Goal: Transaction & Acquisition: Purchase product/service

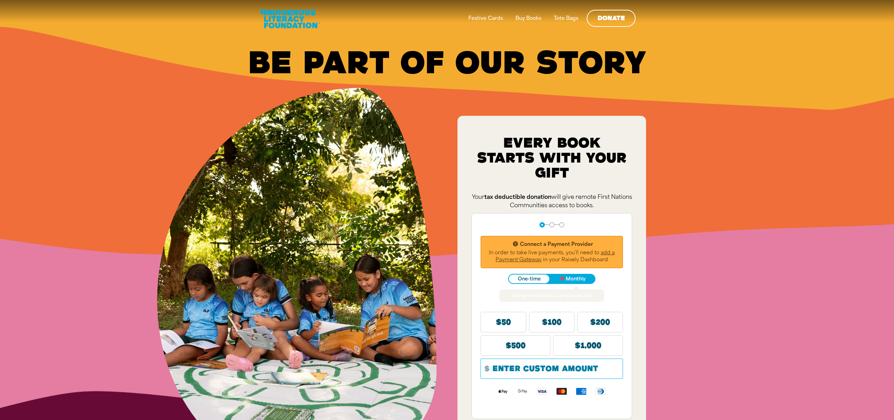
drag, startPoint x: 427, startPoint y: 66, endPoint x: 405, endPoint y: 41, distance: 32.9
click at [427, 66] on div "Be Part of Our Story﻿" at bounding box center [447, 63] width 852 height 28
click at [503, 77] on div "Be Part of Our Story﻿" at bounding box center [447, 63] width 852 height 28
click at [709, 166] on div "Be Part of Our Story﻿ Every Book starts with your gift﻿ Your tax deductible don…" at bounding box center [447, 263] width 894 height 527
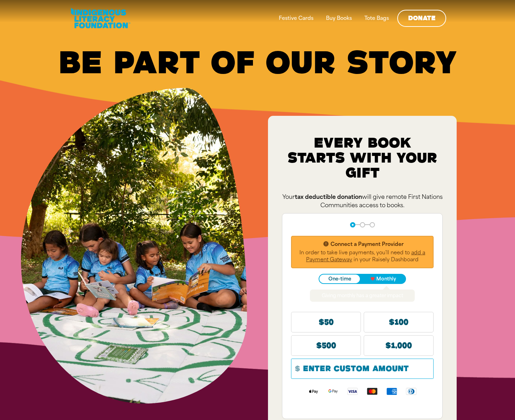
click at [465, 61] on div "Be Part of Our Story﻿" at bounding box center [257, 63] width 473 height 28
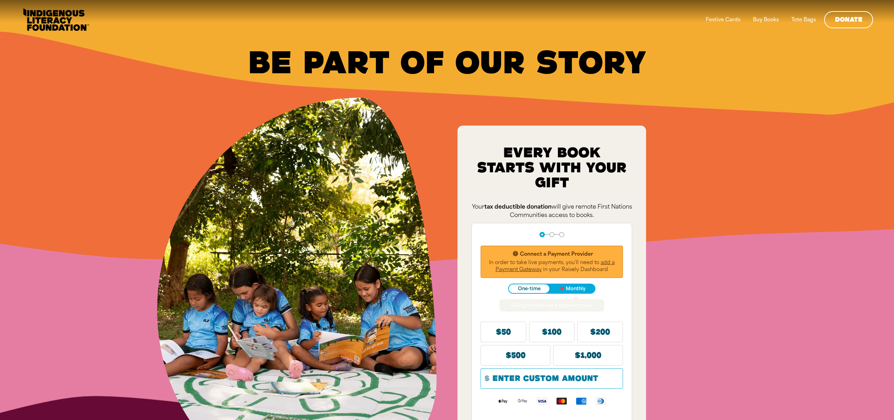
click at [776, 158] on div "Be Part of Our Story﻿ Every Book starts with your gift﻿ Your tax deductible don…" at bounding box center [447, 268] width 894 height 537
click at [702, 169] on div "Be Part of Our Story﻿ Every Book starts with your gift﻿ Your tax deductible don…" at bounding box center [447, 268] width 894 height 537
click at [682, 187] on div "Be Part of Our Story﻿ Every Book starts with your gift﻿ Your tax deductible don…" at bounding box center [447, 268] width 894 height 537
click at [178, 40] on div "Be Part of Our Story﻿" at bounding box center [446, 66] width 873 height 63
drag, startPoint x: 733, startPoint y: 231, endPoint x: 650, endPoint y: 215, distance: 84.6
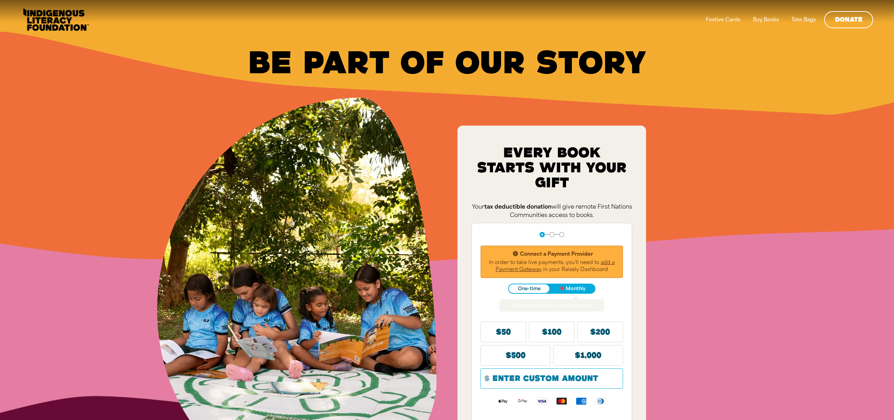
click at [733, 231] on div "Be Part of Our Story﻿ Every Book starts with your gift﻿ Your tax deductible don…" at bounding box center [447, 268] width 894 height 537
click at [708, 154] on div "Be Part of Our Story﻿ Every Book starts with your gift﻿ Your tax deductible don…" at bounding box center [447, 268] width 894 height 537
click at [153, 98] on div "Be Part of Our Story﻿" at bounding box center [446, 66] width 873 height 63
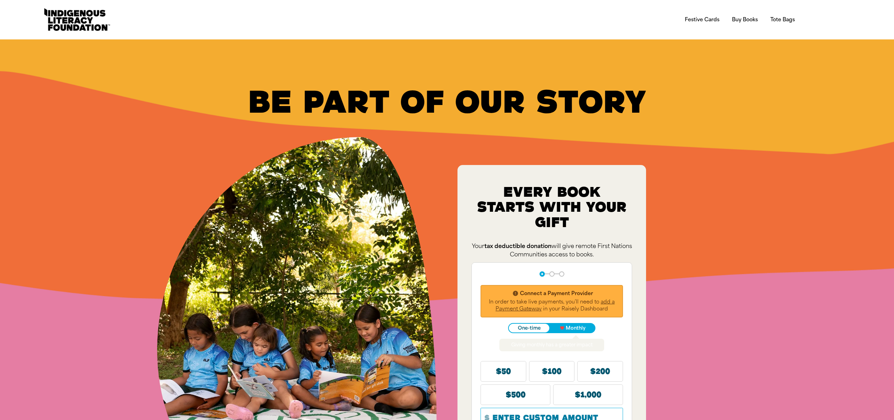
click at [198, 50] on div "Be Part of Our Story﻿ Every Book starts with your gift﻿ Your tax deductible don…" at bounding box center [447, 307] width 894 height 537
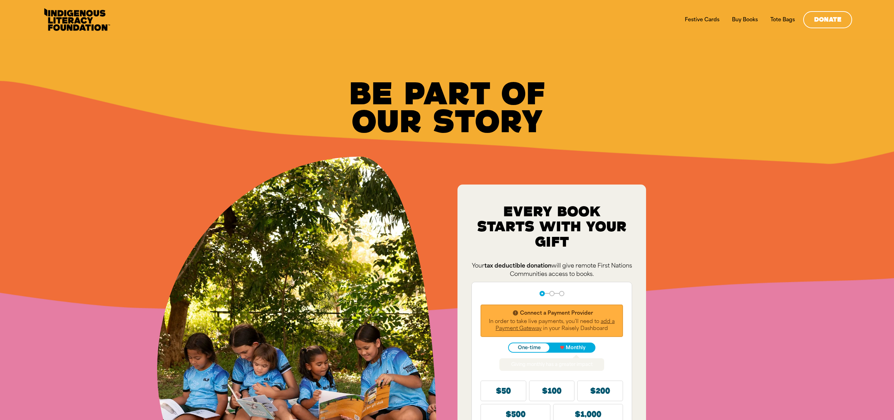
click at [176, 102] on div "Be Part of Our Story﻿" at bounding box center [447, 108] width 852 height 56
click at [25, 33] on div "Festive Cards Buy Books Tote Bags Donate Festive Cards Buy Books Tote Bags Dona…" at bounding box center [447, 19] width 852 height 39
click at [213, 105] on div "Be Part of Our Story﻿" at bounding box center [447, 108] width 852 height 56
click at [767, 102] on div "Be Part of Our Story﻿" at bounding box center [447, 108] width 852 height 56
click at [792, 264] on div "Be Part of Our Story﻿ Every Book starts with your gift﻿ Your tax deductible don…" at bounding box center [447, 317] width 894 height 556
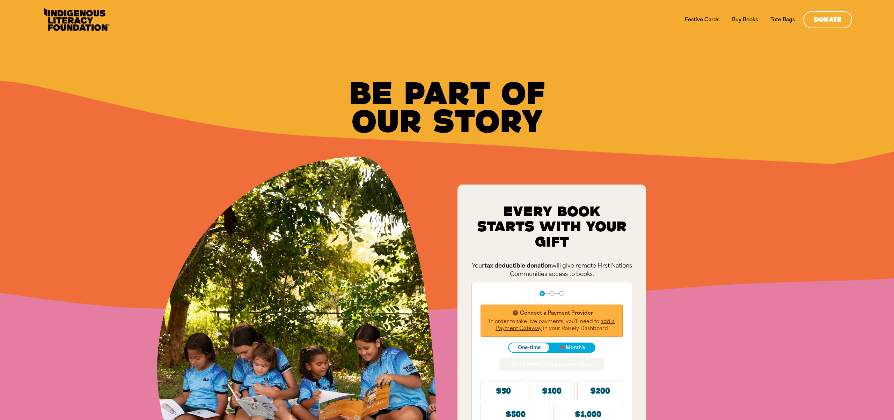
click at [683, 182] on div "Be Part of Our Story﻿ Every Book starts with your gift﻿ Your tax deductible don…" at bounding box center [447, 317] width 894 height 556
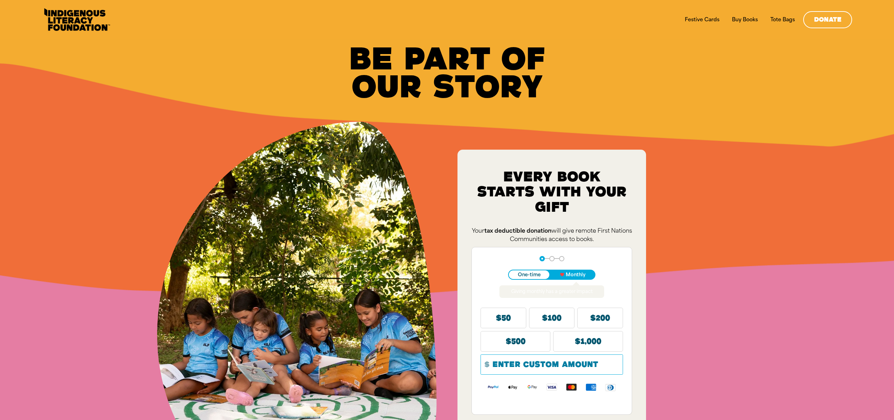
click at [784, 118] on div "Be Part of Our Story﻿" at bounding box center [446, 80] width 873 height 82
click at [814, 92] on div "Be Part of Our Story﻿" at bounding box center [447, 73] width 852 height 56
click at [762, 227] on div "Be Part of Our Story﻿ Every Book starts with your gift﻿ Your tax deductible don…" at bounding box center [447, 300] width 894 height 522
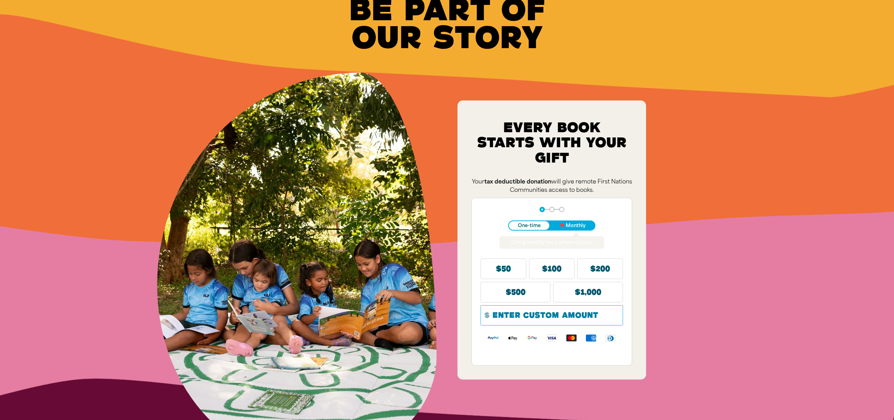
scroll to position [44, 0]
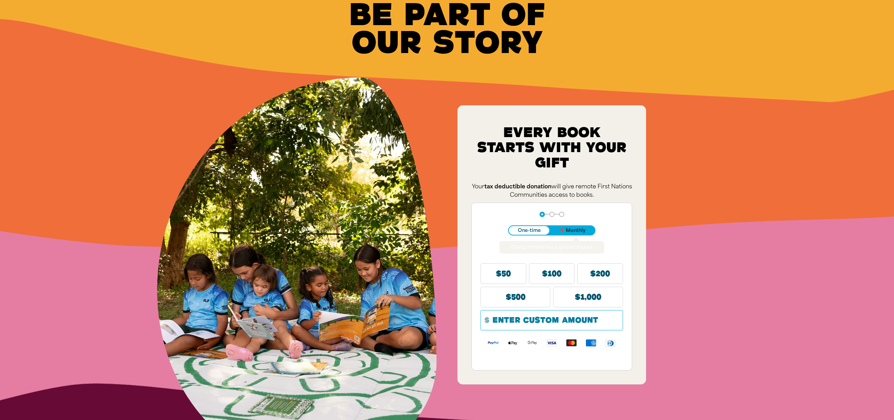
click at [579, 231] on span "Monthly" at bounding box center [576, 230] width 20 height 5
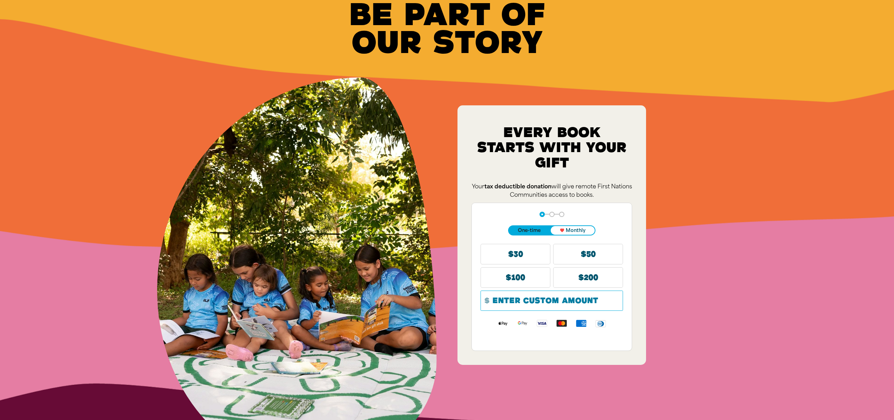
click at [530, 230] on span "One-time" at bounding box center [529, 230] width 23 height 5
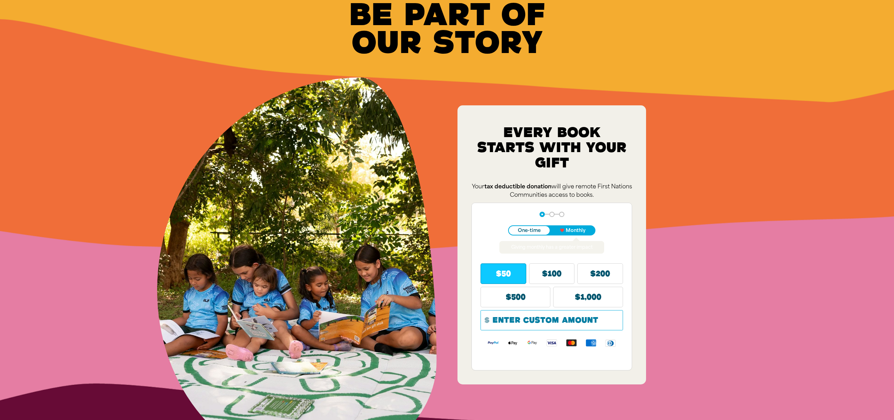
click at [510, 271] on span "$50" at bounding box center [503, 274] width 15 height 6
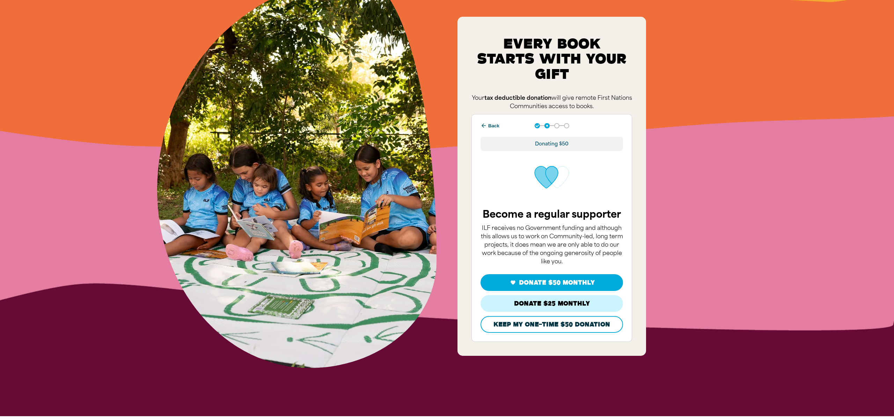
scroll to position [149, 0]
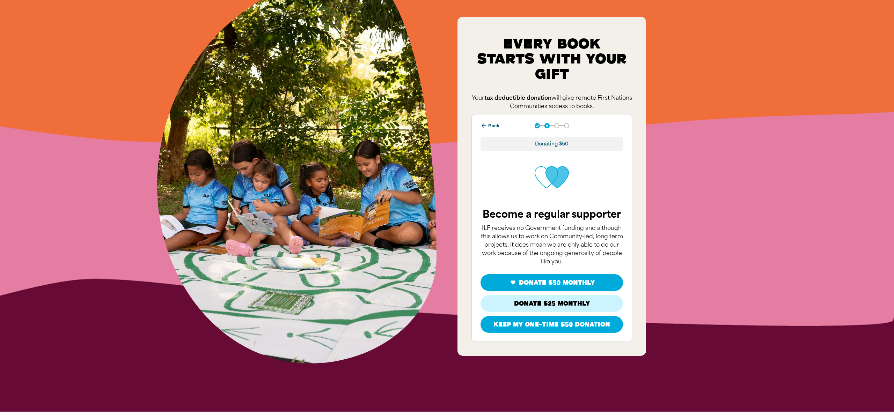
click at [576, 323] on button "Keep my one-time $50 donation" at bounding box center [551, 324] width 142 height 17
select select "AU"
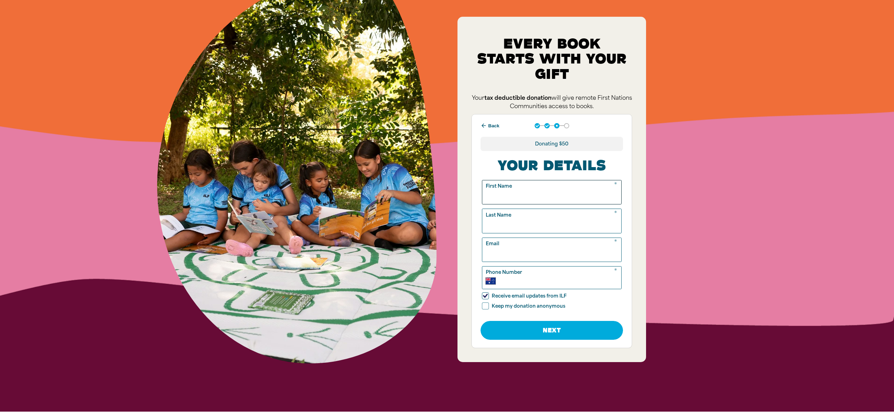
click at [544, 199] on input "First Name" at bounding box center [551, 192] width 139 height 24
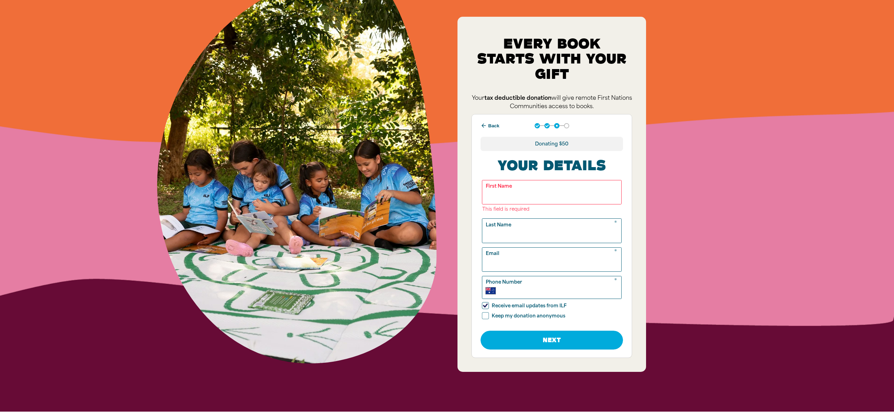
click at [727, 179] on div "Be Part of Our Story﻿ Every Book starts with your gift﻿ Your tax deductible don…" at bounding box center [447, 151] width 894 height 522
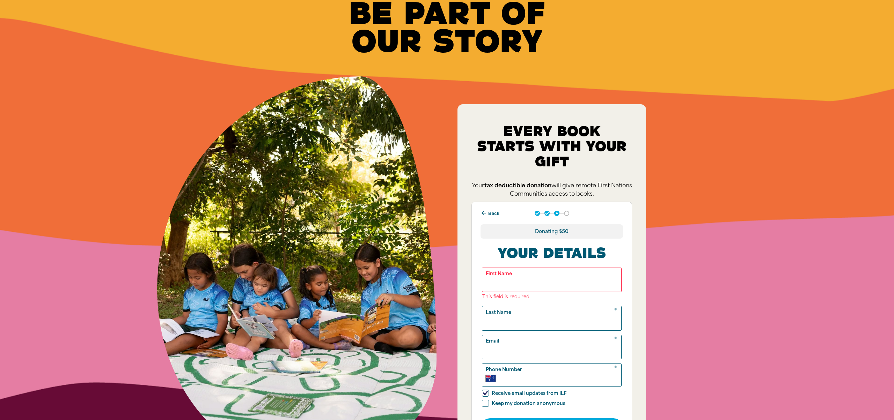
scroll to position [0, 0]
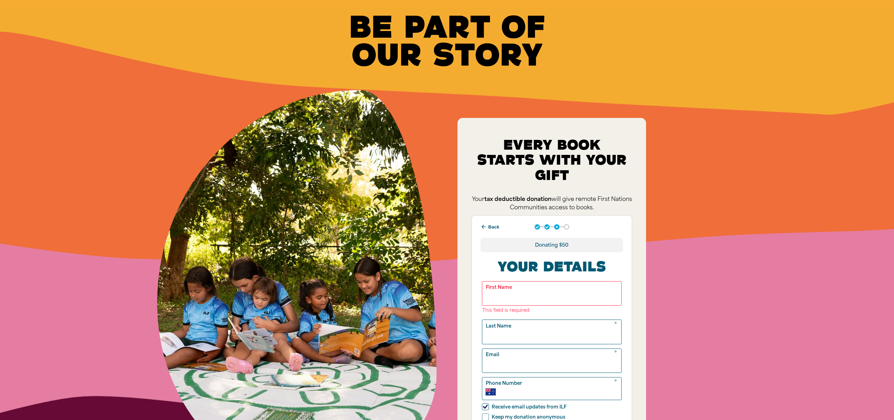
click at [493, 223] on button "arrow_back Back" at bounding box center [490, 227] width 24 height 12
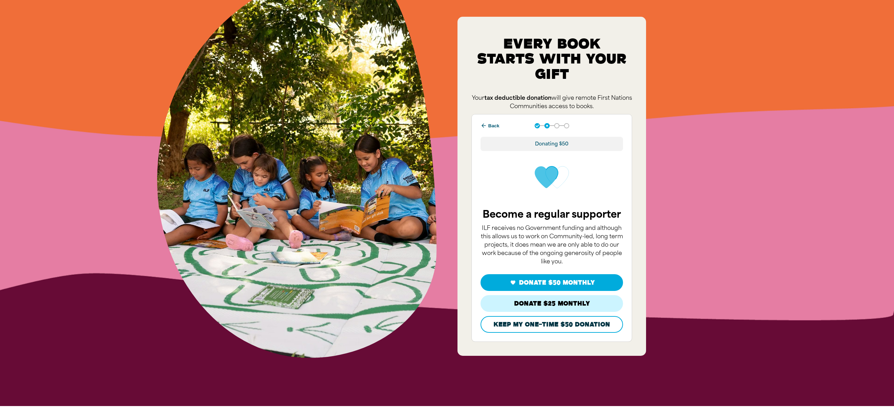
scroll to position [159, 0]
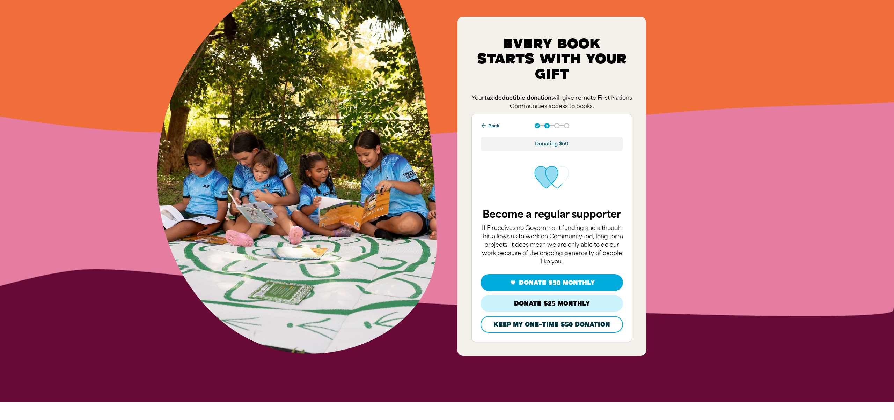
click at [495, 124] on button "arrow_back Back" at bounding box center [490, 126] width 24 height 12
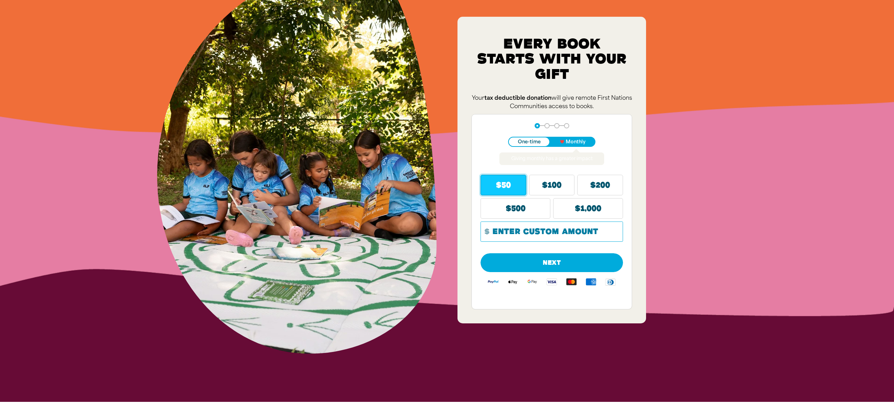
click at [664, 188] on div "Be Part of Our Story﻿ Every Book starts with your gift﻿ Your tax deductible don…" at bounding box center [447, 142] width 894 height 522
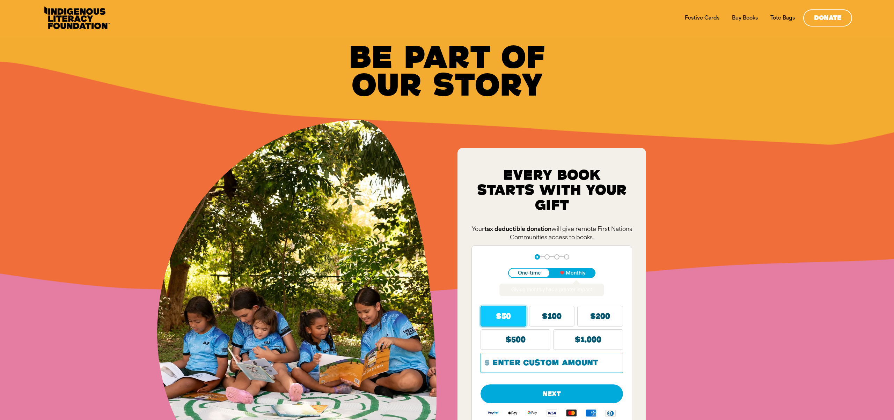
scroll to position [0, 0]
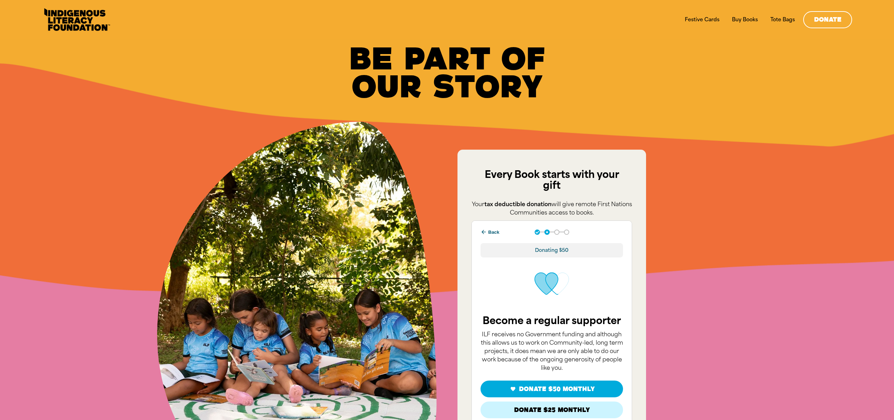
scroll to position [99, 0]
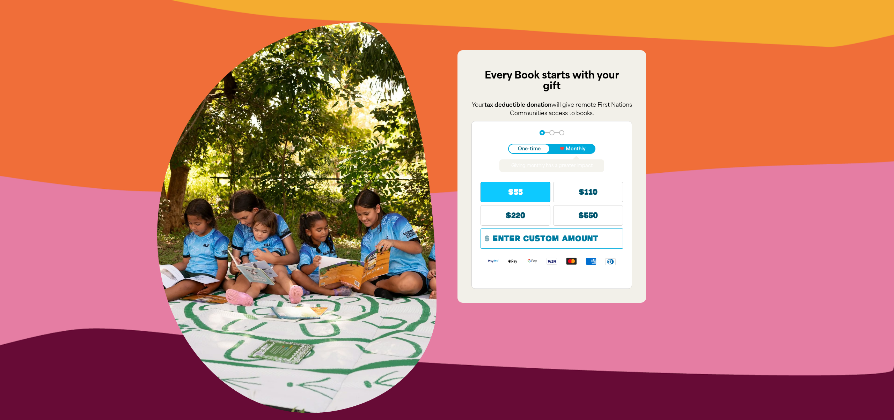
click at [527, 202] on button "$55" at bounding box center [515, 192] width 70 height 21
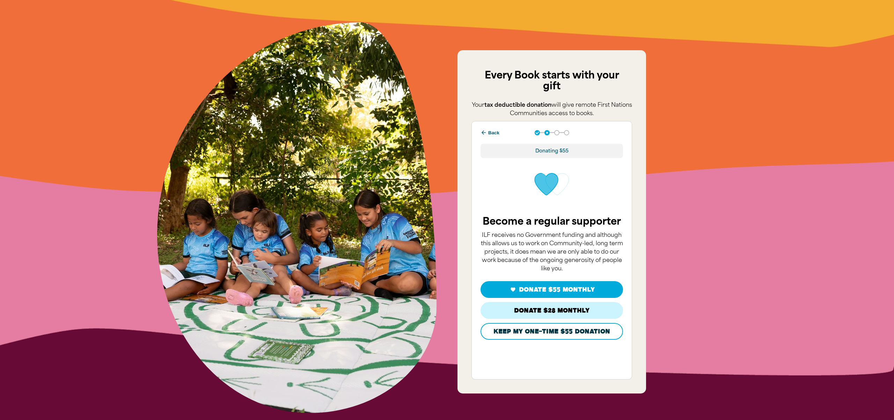
click at [485, 144] on div "arrow_back Back Step 1 Step 2 Step 3 Step 4 Donating $55 Become a regular suppo…" at bounding box center [552, 250] width 160 height 258
click at [483, 136] on icon "arrow_back" at bounding box center [483, 133] width 6 height 6
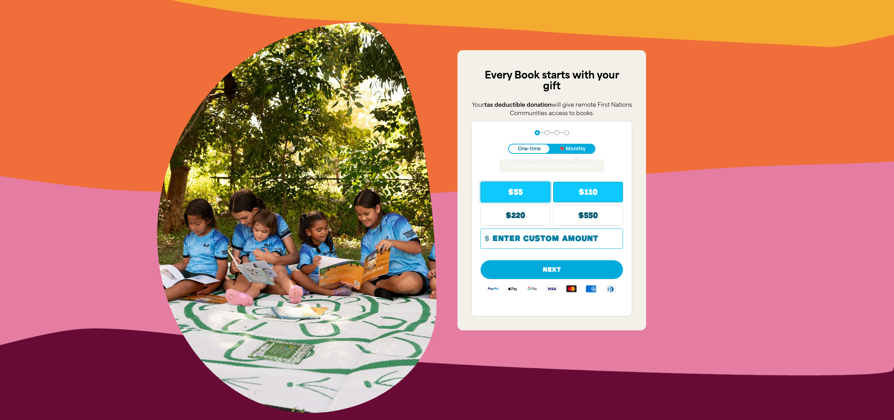
click at [602, 202] on button "$110" at bounding box center [588, 192] width 70 height 21
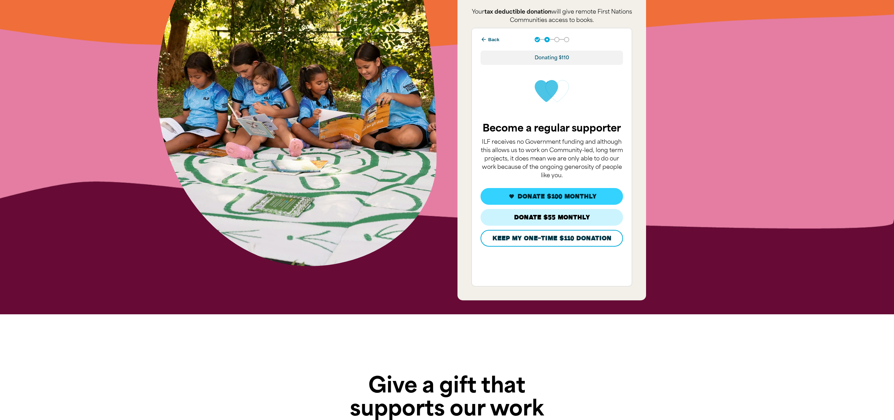
scroll to position [246, 0]
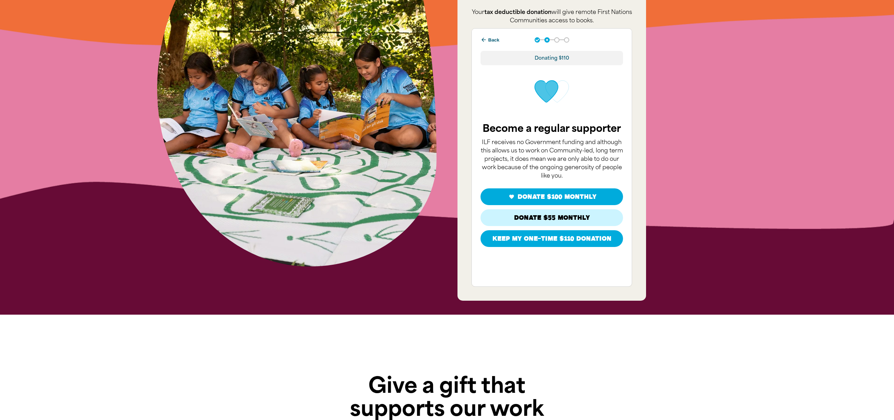
click at [570, 247] on button "Keep my one-time $110 donation" at bounding box center [551, 238] width 142 height 17
select select "AU"
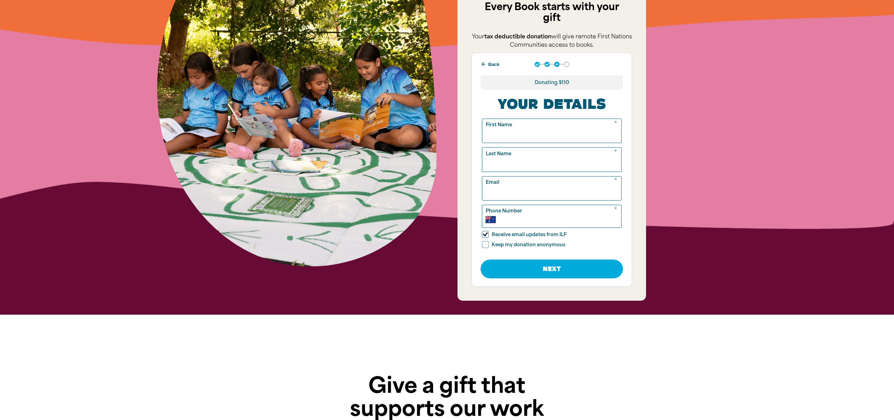
click at [492, 64] on button "arrow_back Back" at bounding box center [490, 64] width 24 height 12
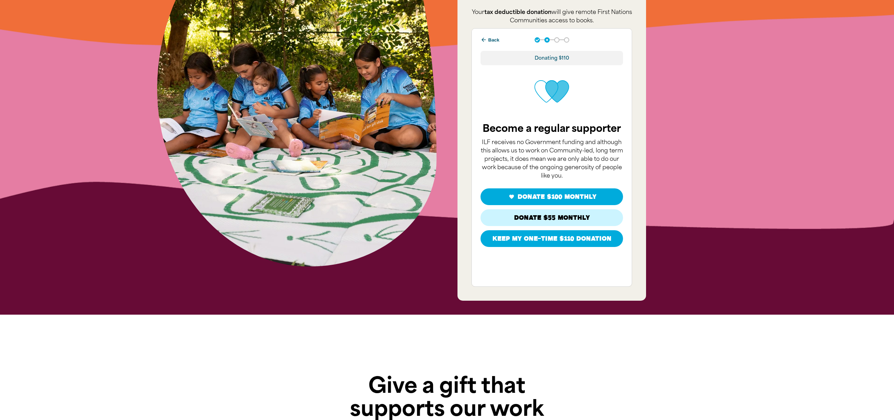
click at [578, 247] on button "Keep my one-time $110 donation" at bounding box center [551, 238] width 142 height 17
select select "AU"
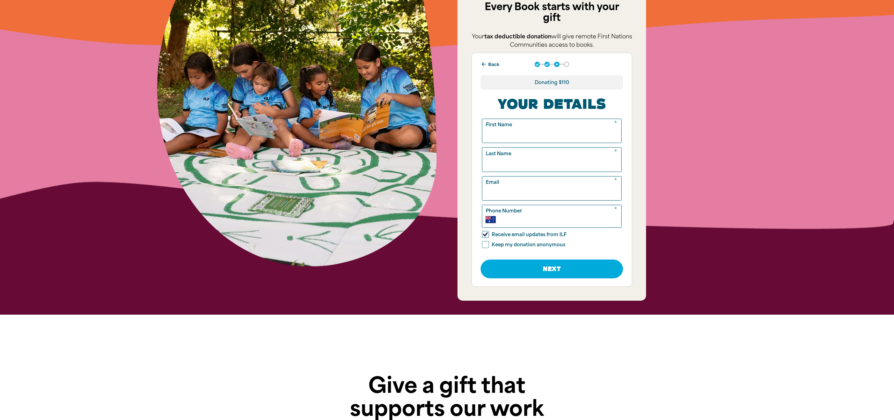
scroll to position [245, 0]
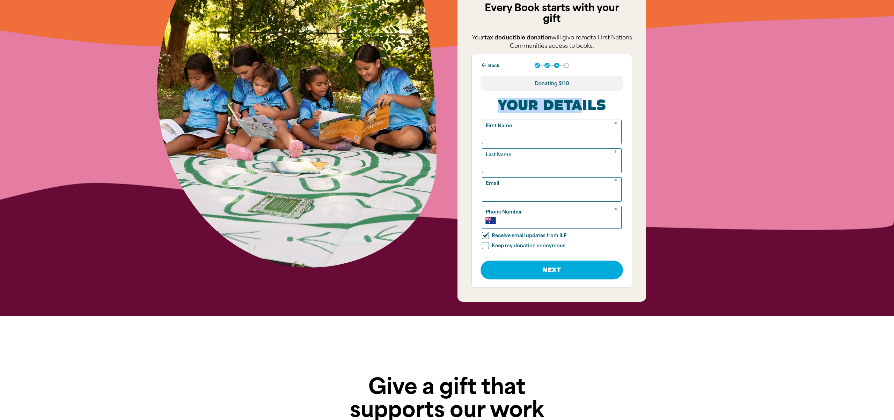
drag, startPoint x: 574, startPoint y: 103, endPoint x: 487, endPoint y: 98, distance: 86.7
click at [485, 98] on h3 "Your Details" at bounding box center [551, 105] width 142 height 15
click at [487, 98] on h3 "Your Details" at bounding box center [551, 105] width 142 height 15
click at [742, 143] on div "Be Part of Our Story﻿ Every Book starts with your gift﻿ Your tax deductible don…" at bounding box center [447, 55] width 894 height 522
click at [490, 62] on button "arrow_back Back" at bounding box center [490, 65] width 24 height 12
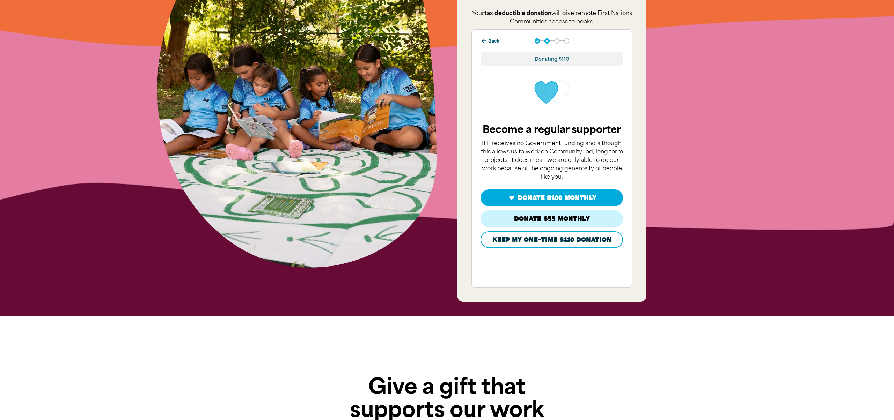
click at [495, 47] on button "arrow_back Back" at bounding box center [490, 41] width 24 height 12
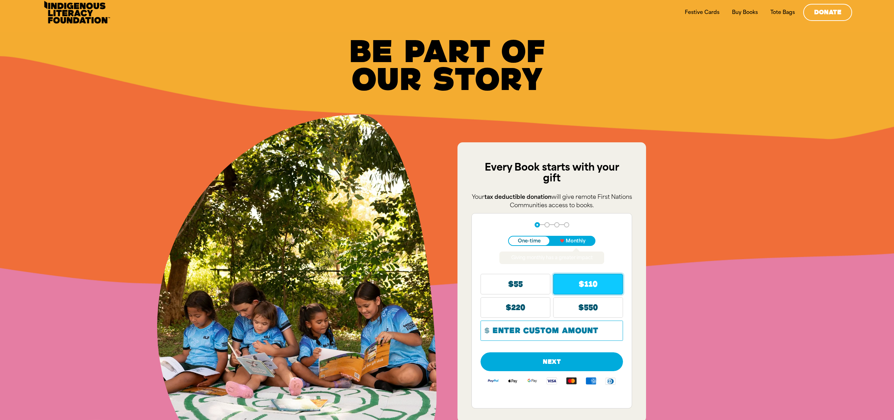
scroll to position [0, 0]
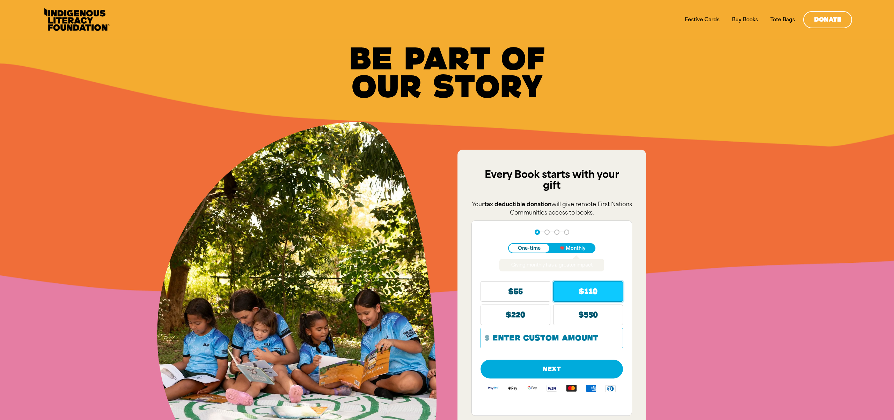
click at [712, 211] on div "Be Part of Our Story﻿ Every Book starts with your gift﻿ Your tax deductible don…" at bounding box center [447, 300] width 894 height 522
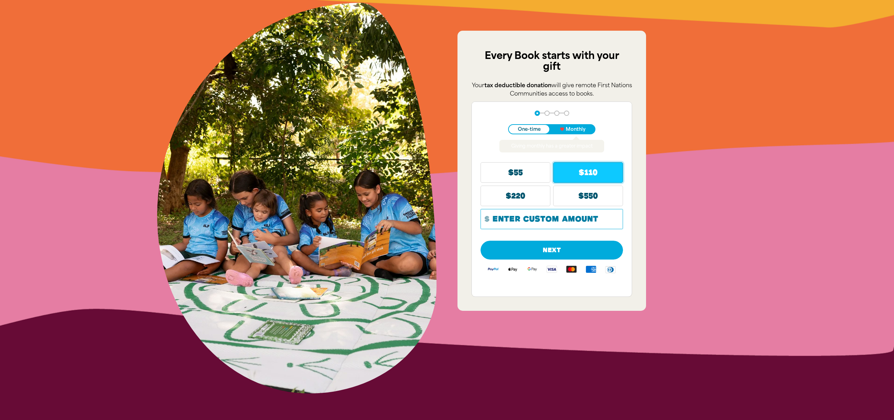
scroll to position [132, 0]
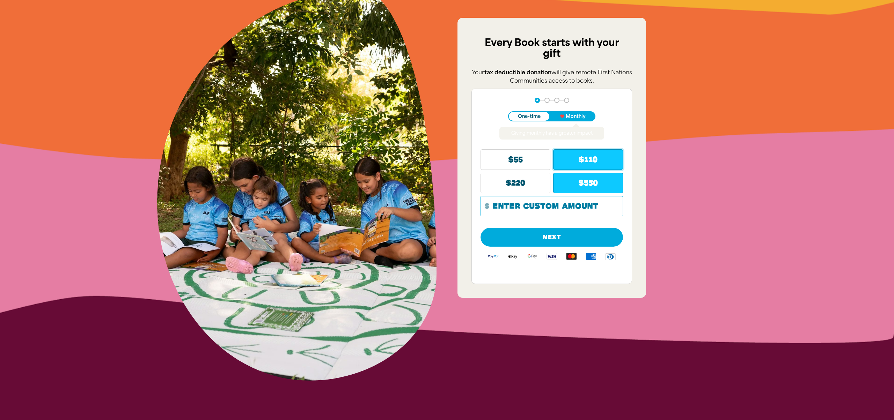
click at [598, 186] on span "$550" at bounding box center [588, 183] width 20 height 6
select select "AU"
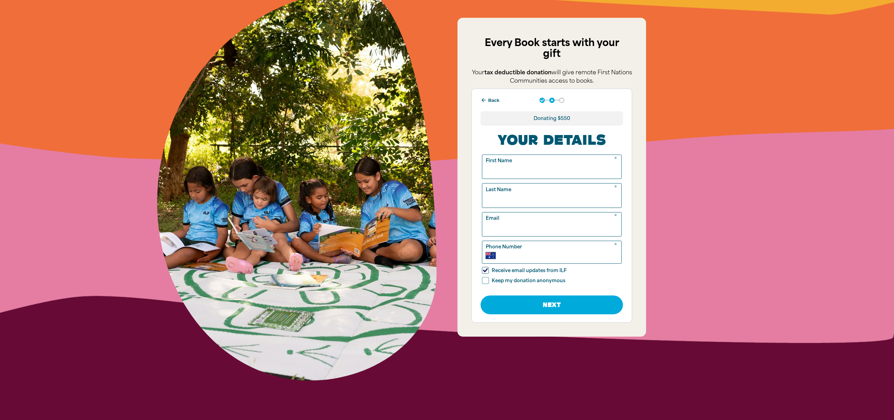
click at [489, 106] on button "arrow_back Back" at bounding box center [490, 100] width 24 height 12
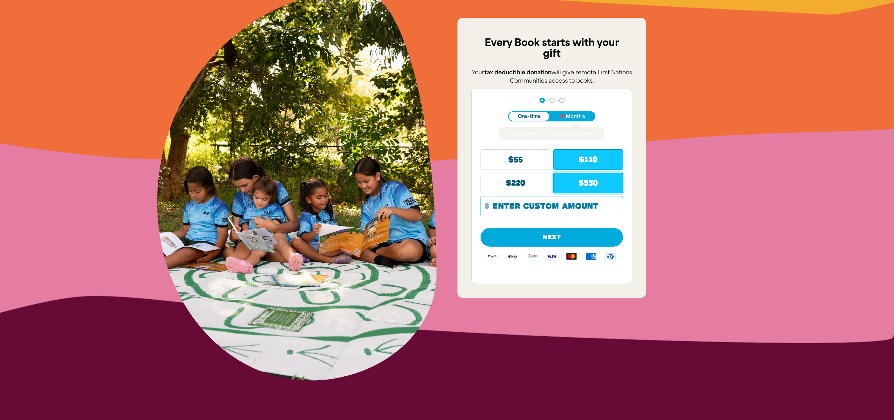
click at [584, 163] on span "$110" at bounding box center [587, 160] width 19 height 6
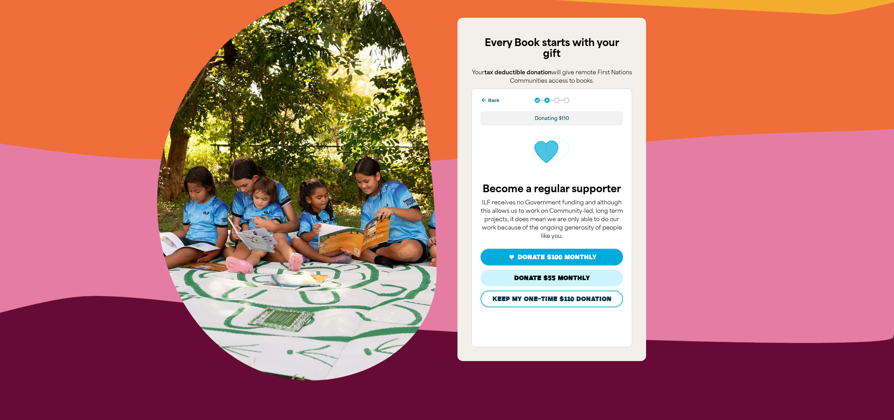
click at [494, 106] on button "arrow_back Back" at bounding box center [490, 100] width 24 height 12
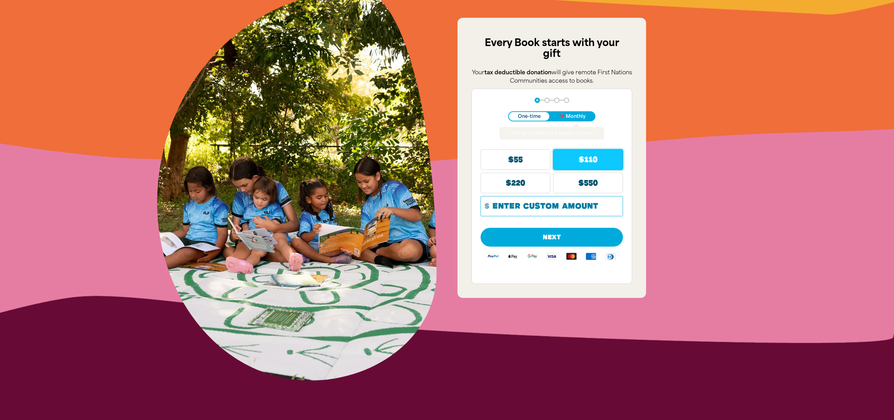
click at [672, 187] on div "Be Part of Our Story﻿ Every Book starts with your gift﻿ Your tax deductible don…" at bounding box center [447, 168] width 894 height 522
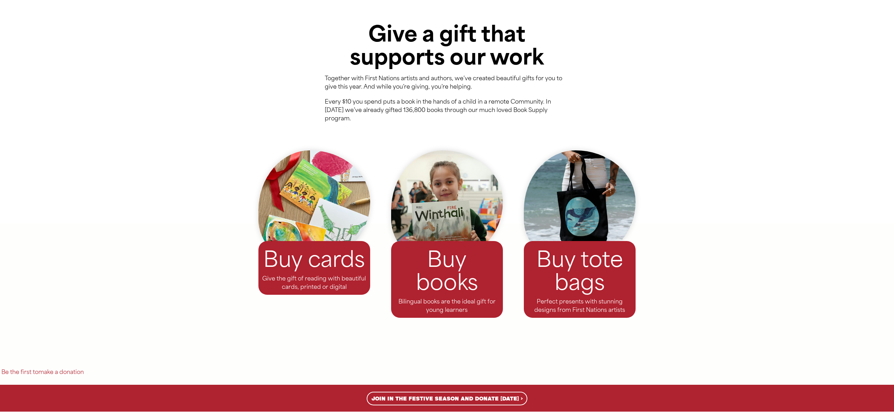
scroll to position [537, 0]
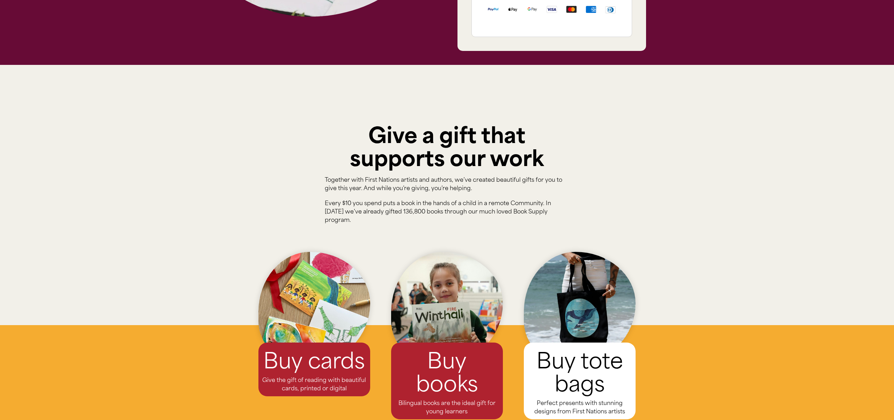
scroll to position [594, 0]
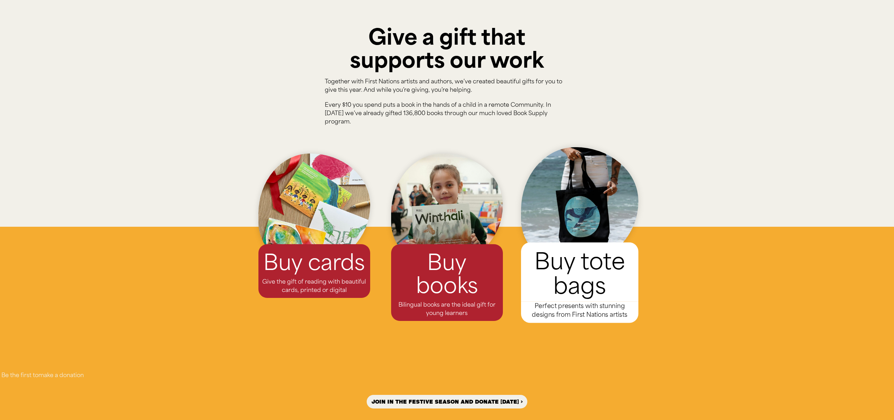
click at [626, 273] on h2 "Buy tote bags﻿" at bounding box center [579, 272] width 117 height 59
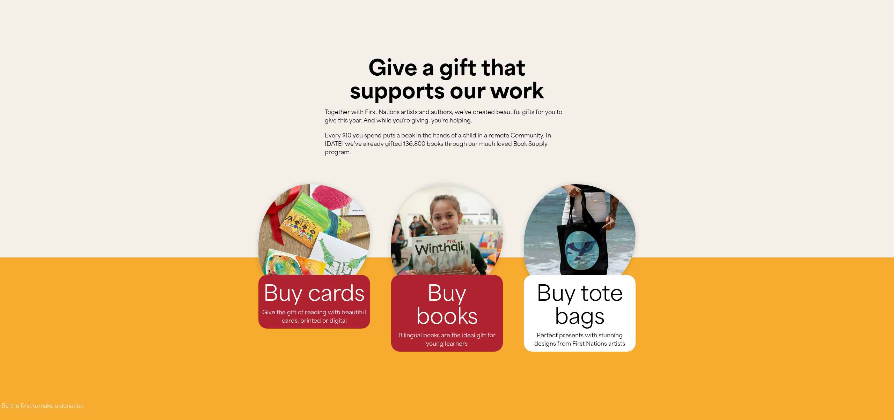
scroll to position [0, 0]
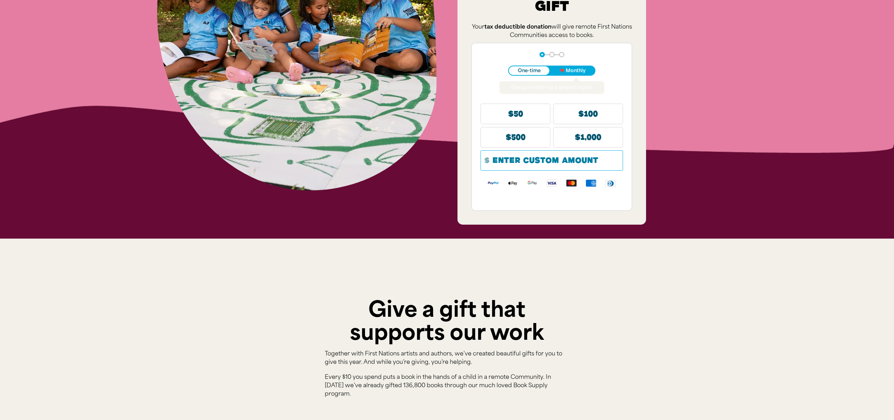
scroll to position [525, 0]
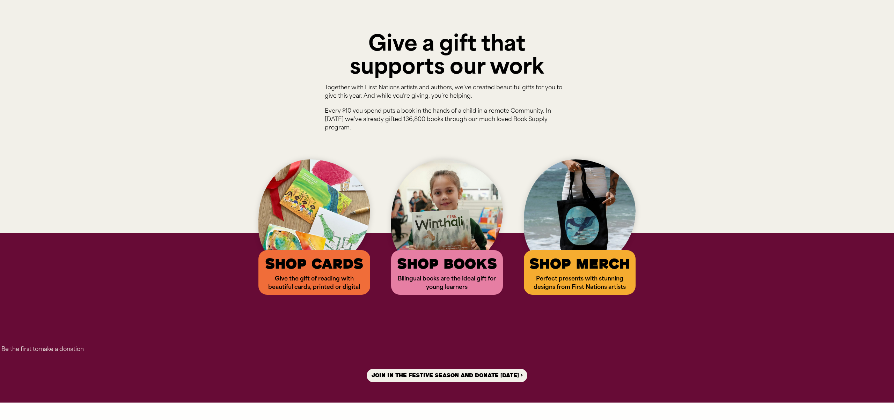
scroll to position [502, 0]
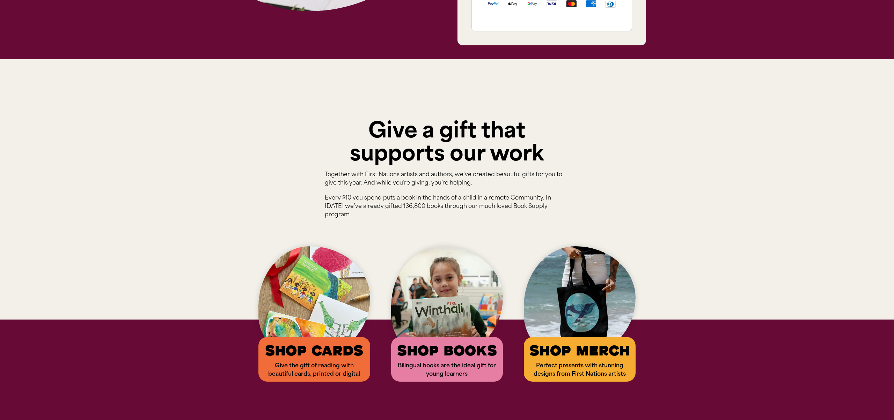
click at [216, 151] on div at bounding box center [447, 189] width 894 height 260
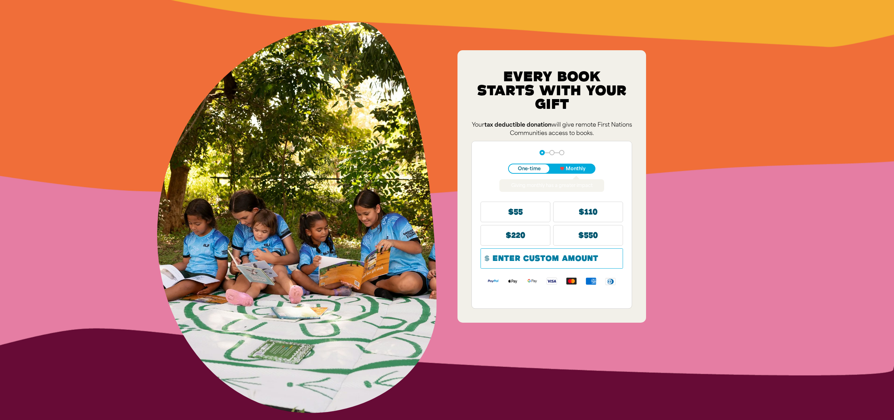
scroll to position [0, 0]
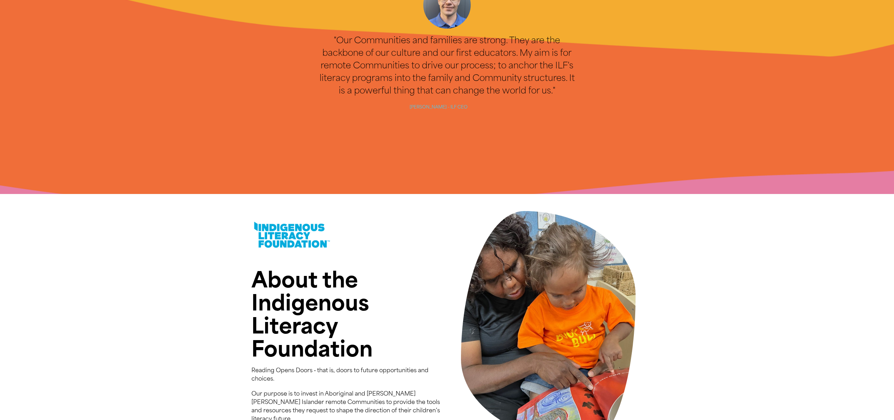
scroll to position [1448, 0]
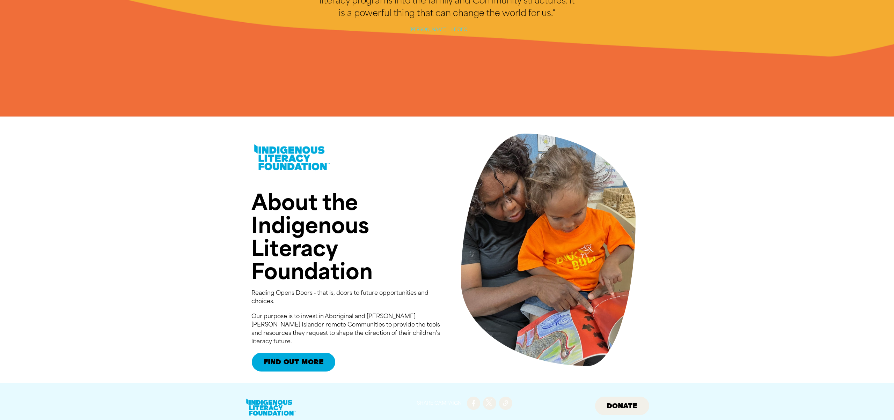
click at [722, 269] on div at bounding box center [447, 250] width 894 height 266
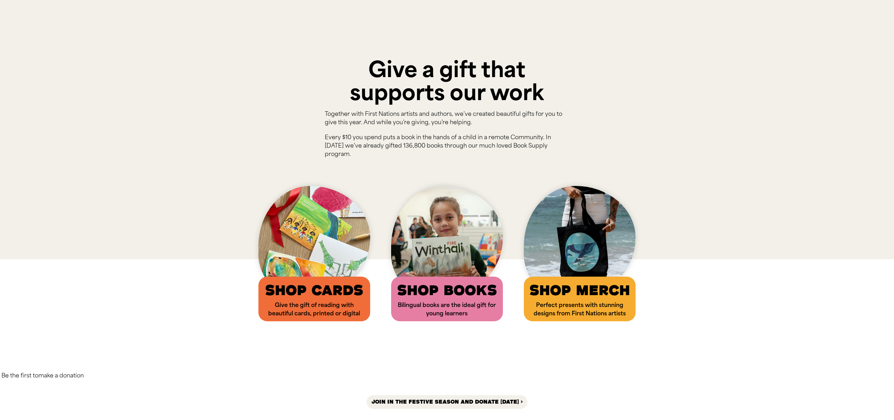
scroll to position [563, 0]
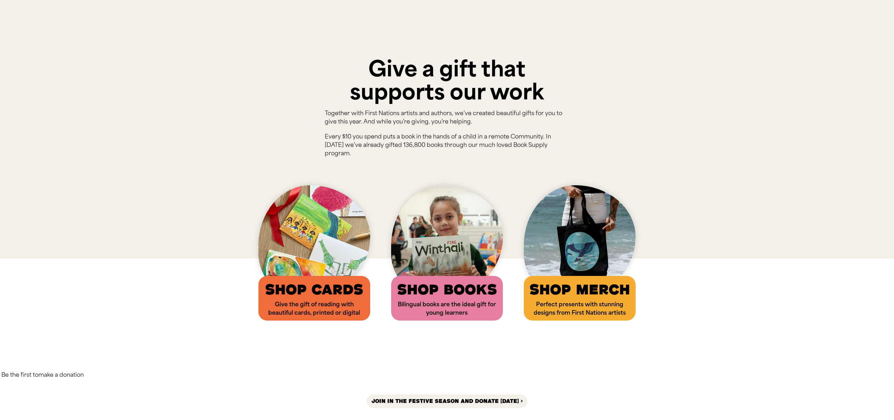
click at [679, 353] on div "Be the first to make a donation Join in the festive season and donate today >" at bounding box center [447, 382] width 894 height 66
click at [725, 349] on div "Be the first to make a donation Join in the festive season and donate today >" at bounding box center [447, 382] width 894 height 66
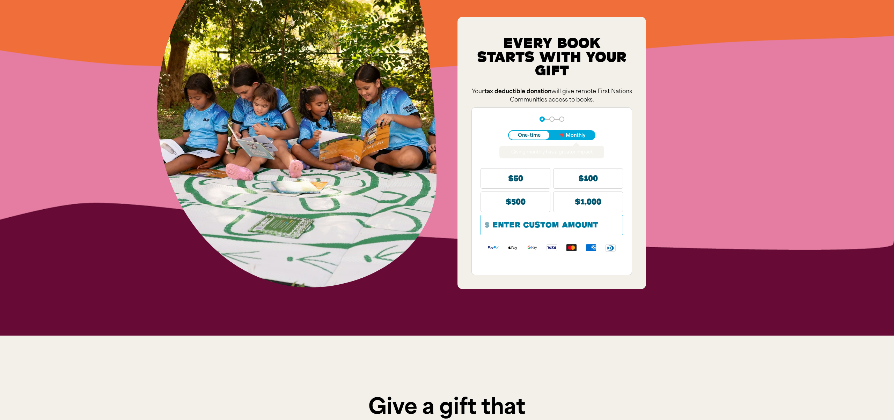
scroll to position [0, 0]
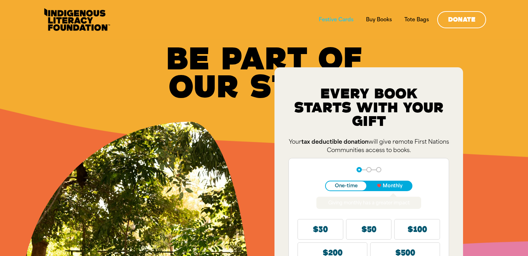
click at [338, 21] on link "Festive Cards" at bounding box center [336, 19] width 43 height 10
